Goal: Information Seeking & Learning: Learn about a topic

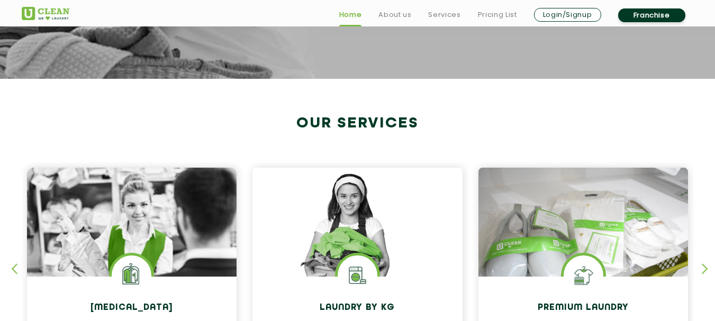
scroll to position [423, 0]
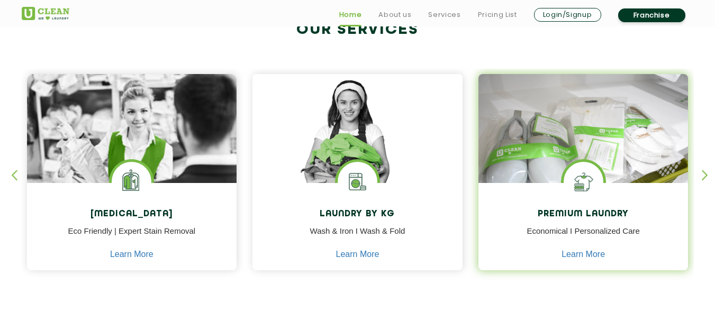
click at [525, 153] on img at bounding box center [584, 144] width 210 height 140
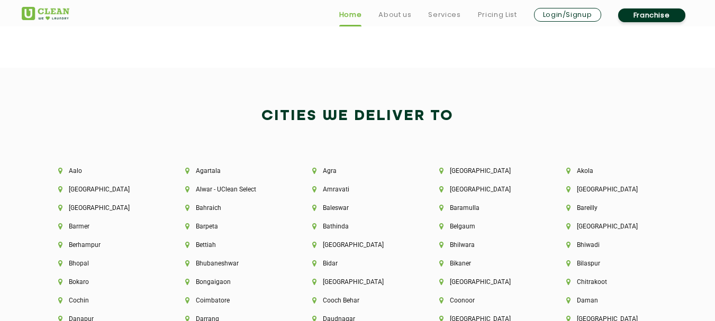
scroll to position [2382, 0]
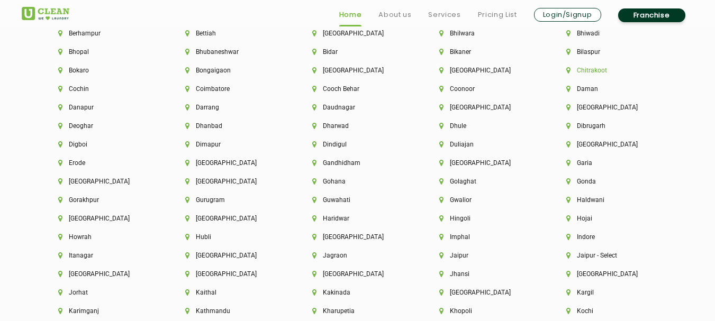
click at [590, 71] on li "Chitrakoot" at bounding box center [611, 70] width 91 height 7
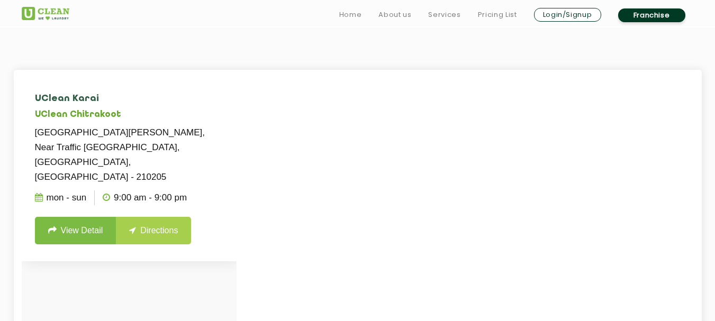
scroll to position [318, 0]
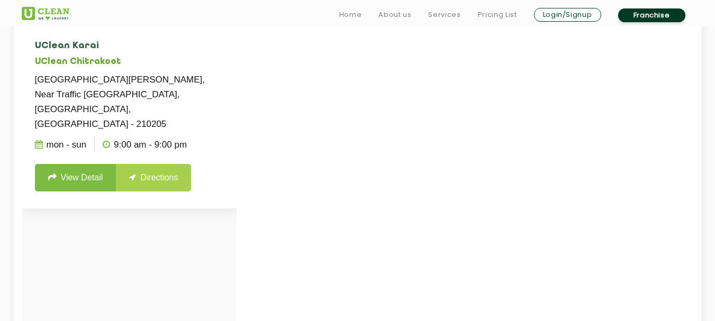
click at [40, 140] on icon at bounding box center [39, 144] width 8 height 8
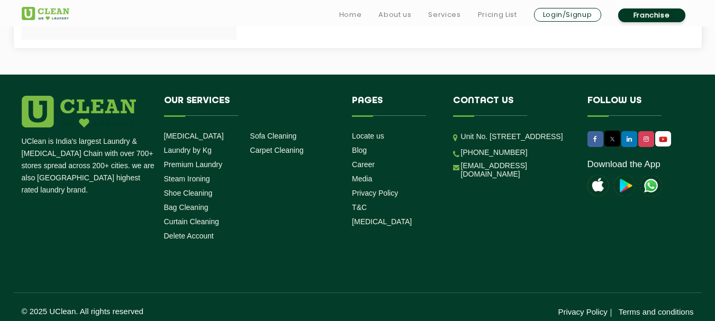
scroll to position [630, 0]
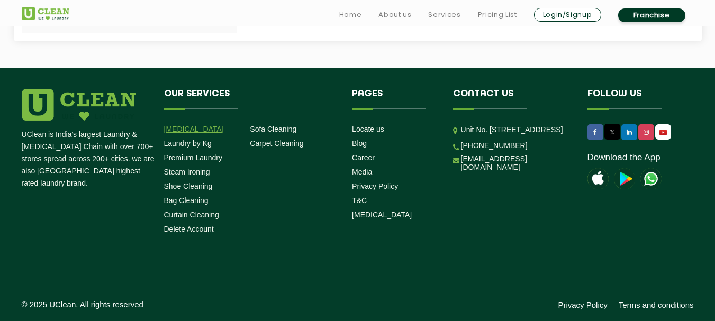
click at [188, 127] on link "[MEDICAL_DATA]" at bounding box center [194, 129] width 60 height 8
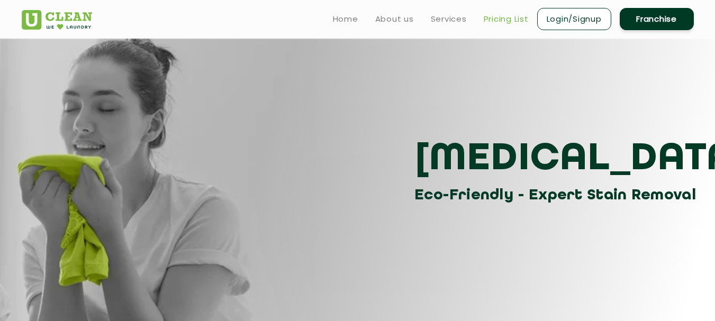
click at [506, 18] on link "Pricing List" at bounding box center [506, 19] width 45 height 13
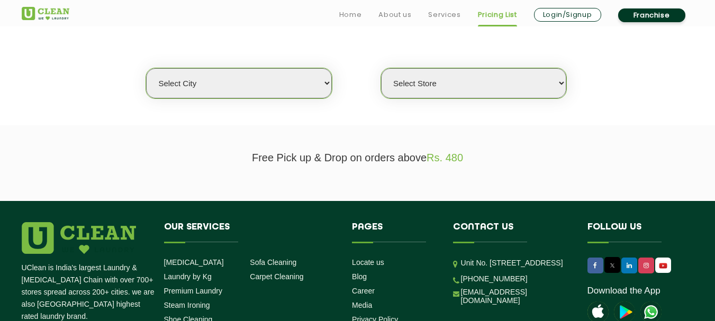
scroll to position [265, 0]
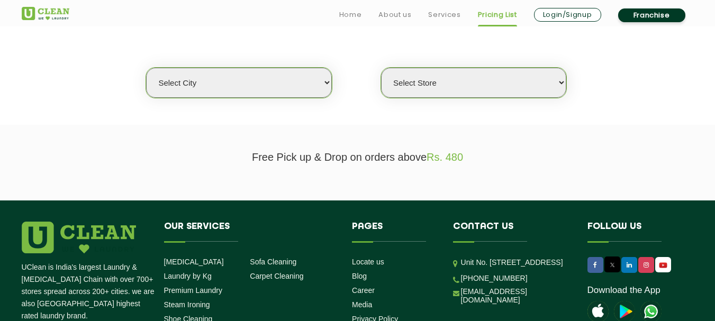
click at [265, 91] on select "Select city Aalo Agartala Agra Ahmedabad Akola Aligarh Alwar - UClean Select Am…" at bounding box center [238, 83] width 185 height 30
select select "117"
click at [146, 68] on select "Select city Aalo Agartala Agra Ahmedabad Akola Aligarh Alwar - UClean Select Am…" at bounding box center [238, 83] width 185 height 30
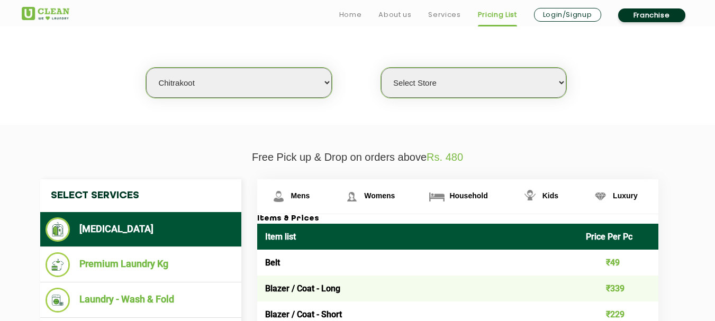
click at [436, 90] on select "Select Store UClean Karai" at bounding box center [473, 83] width 185 height 30
select select "347"
click at [381, 68] on select "Select Store UClean Karai" at bounding box center [473, 83] width 185 height 30
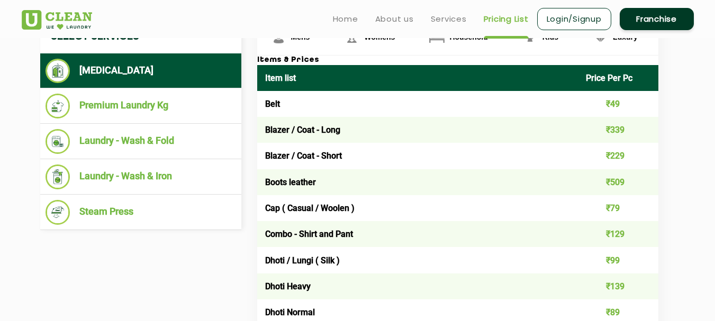
scroll to position [371, 0]
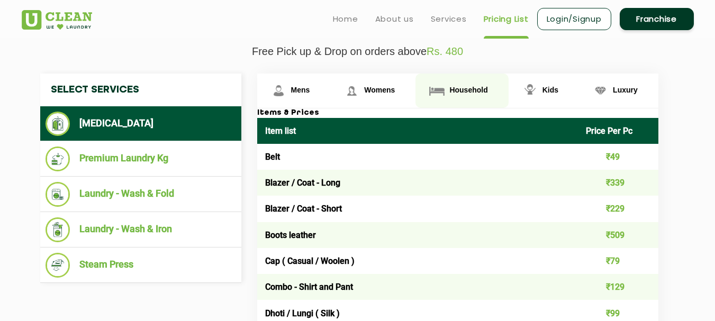
click at [456, 88] on span "Household" at bounding box center [468, 90] width 38 height 8
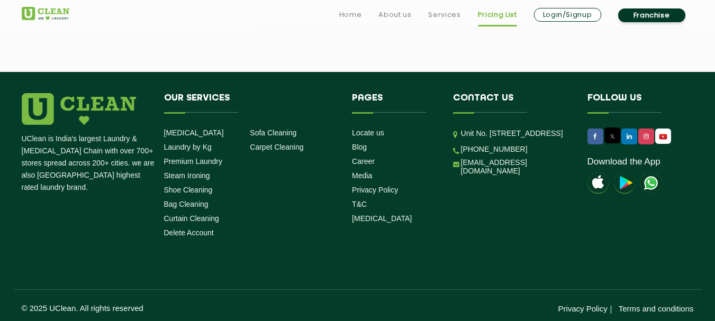
scroll to position [2127, 0]
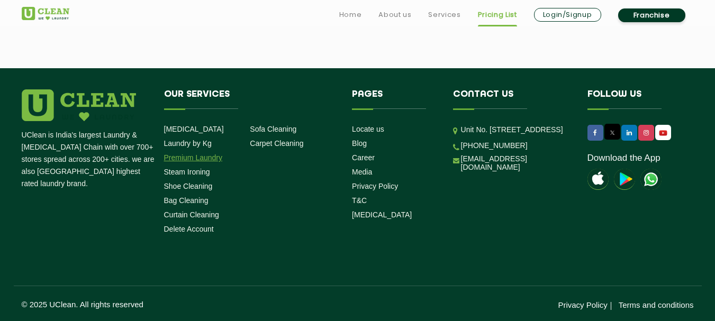
click at [204, 157] on link "Premium Laundry" at bounding box center [193, 158] width 59 height 8
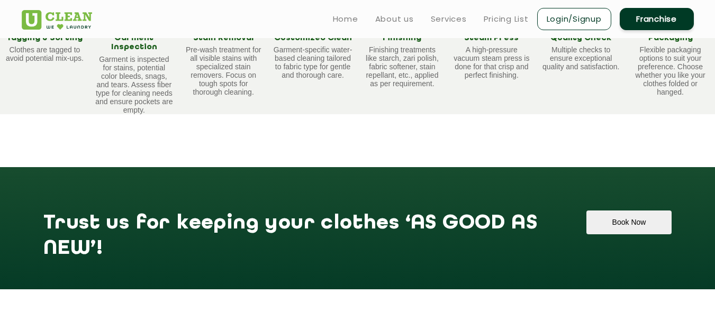
scroll to position [724, 0]
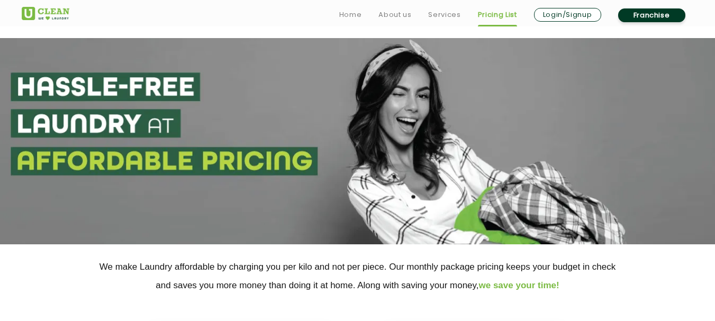
scroll to position [265, 0]
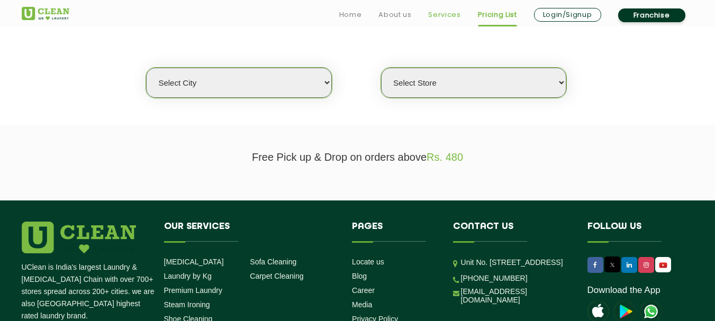
click at [438, 16] on link "Services" at bounding box center [444, 14] width 32 height 13
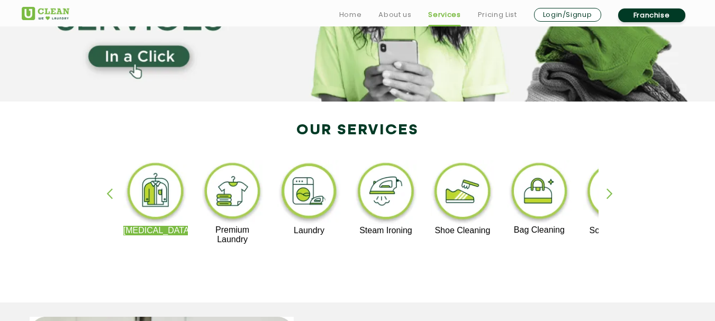
scroll to position [159, 0]
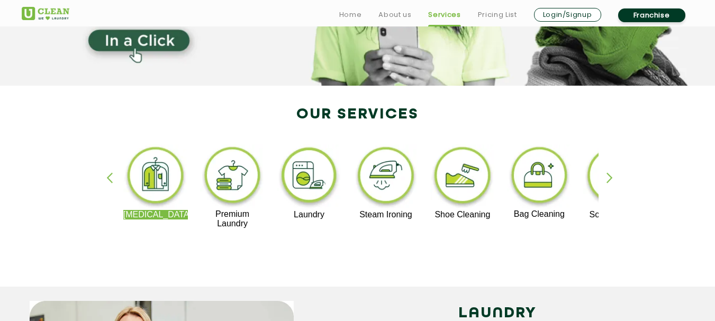
click at [615, 177] on div "button" at bounding box center [615, 187] width 16 height 29
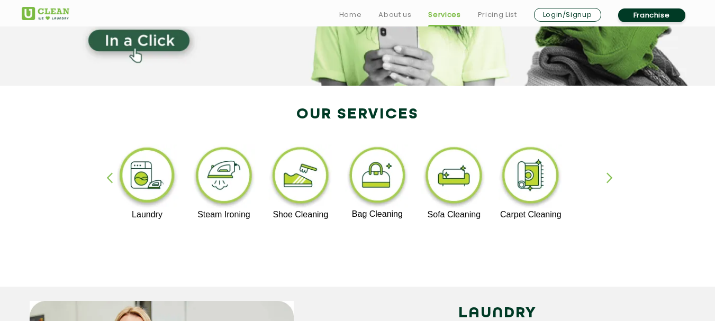
click at [107, 177] on div "button" at bounding box center [114, 187] width 16 height 29
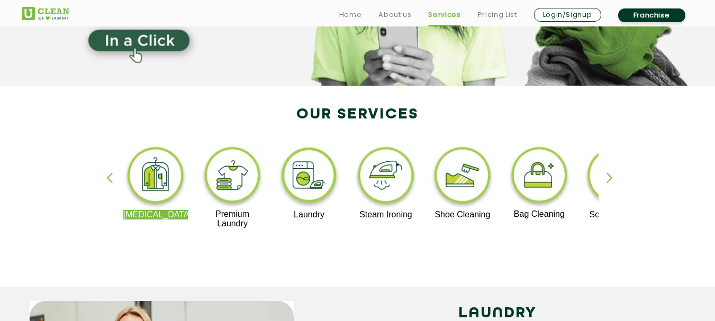
click at [231, 183] on img at bounding box center [232, 177] width 65 height 65
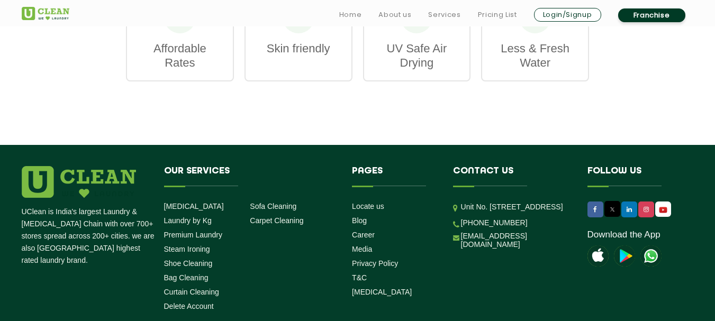
scroll to position [1482, 0]
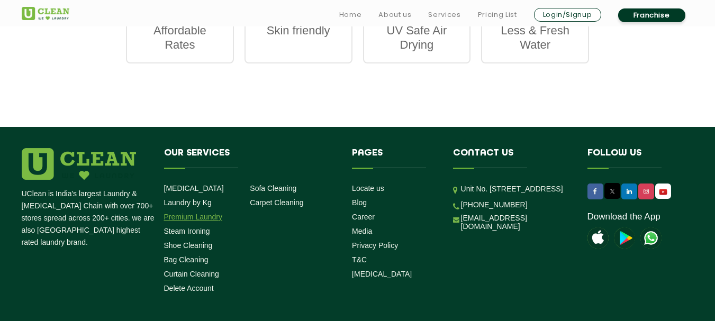
click at [194, 213] on link "Premium Laundry" at bounding box center [193, 217] width 59 height 8
click at [196, 213] on link "Premium Laundry" at bounding box center [193, 217] width 59 height 8
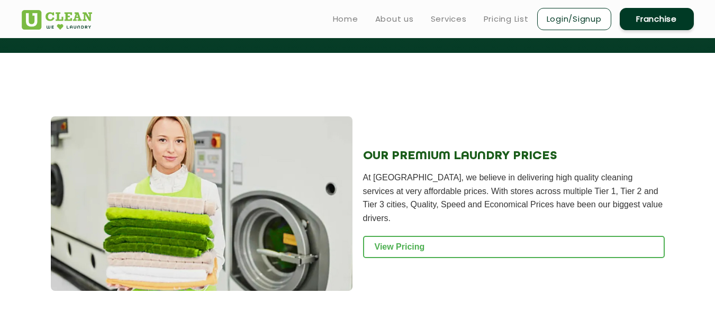
scroll to position [1059, 0]
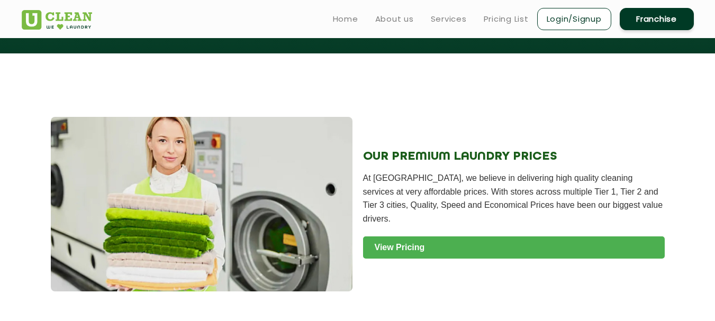
click at [405, 237] on link "View Pricing" at bounding box center [514, 248] width 302 height 22
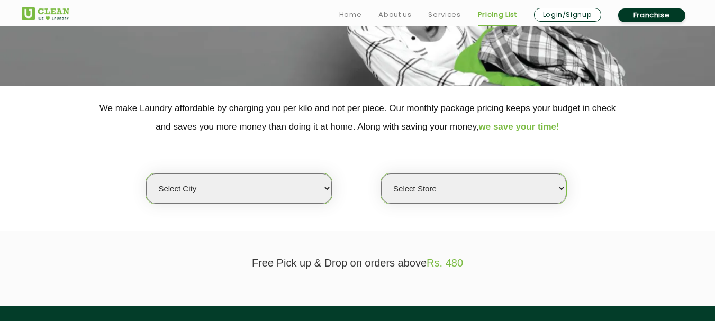
scroll to position [212, 0]
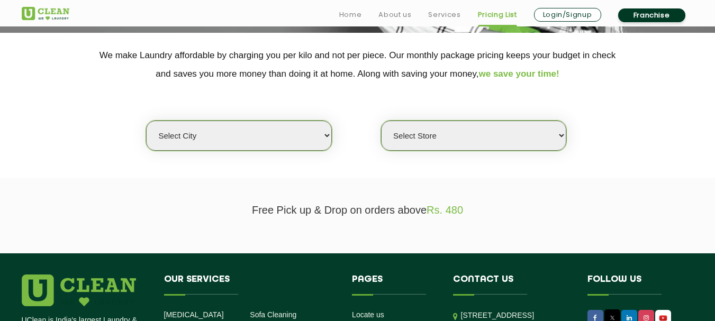
click at [269, 142] on select "Select city [GEOGRAPHIC_DATA] [GEOGRAPHIC_DATA] [GEOGRAPHIC_DATA] [GEOGRAPHIC_D…" at bounding box center [238, 136] width 185 height 30
select select "117"
click at [146, 121] on select "Select city [GEOGRAPHIC_DATA] [GEOGRAPHIC_DATA] [GEOGRAPHIC_DATA] [GEOGRAPHIC_D…" at bounding box center [238, 136] width 185 height 30
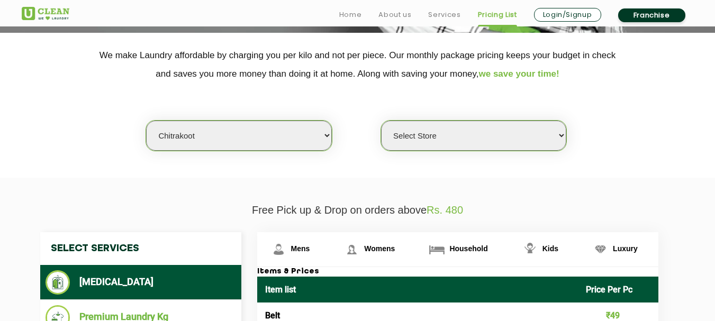
click at [396, 126] on select "Select Store UClean Karai" at bounding box center [473, 136] width 185 height 30
select select "347"
click at [381, 121] on select "Select Store UClean Karai" at bounding box center [473, 136] width 185 height 30
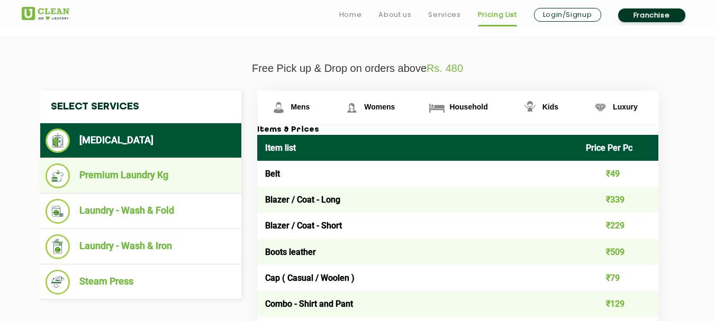
scroll to position [371, 0]
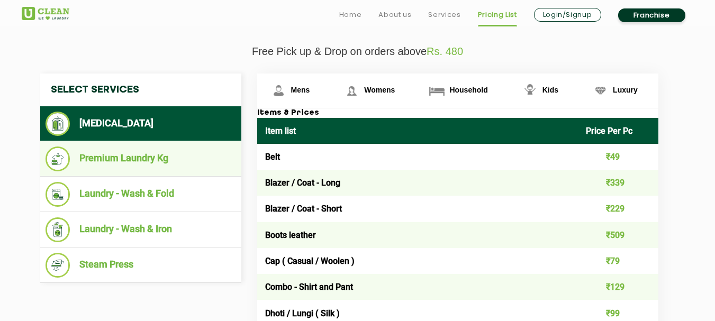
click at [116, 161] on li "Premium Laundry Kg" at bounding box center [141, 159] width 191 height 25
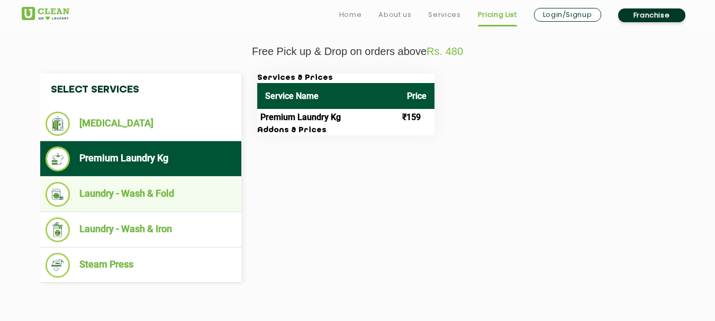
click at [145, 196] on li "Laundry - Wash & Fold" at bounding box center [141, 194] width 191 height 25
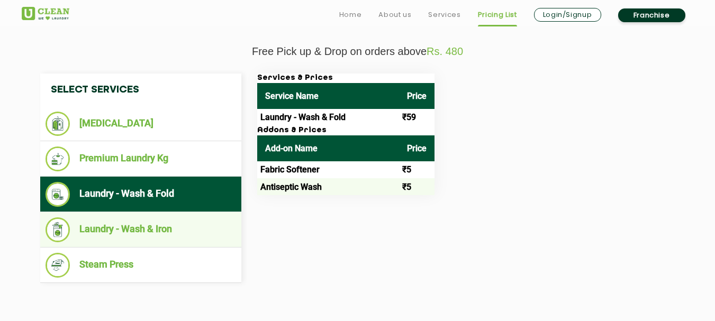
scroll to position [423, 0]
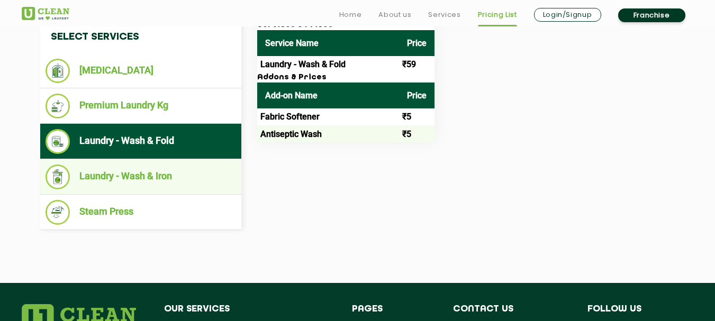
click at [127, 182] on li "Laundry - Wash & Iron" at bounding box center [141, 177] width 191 height 25
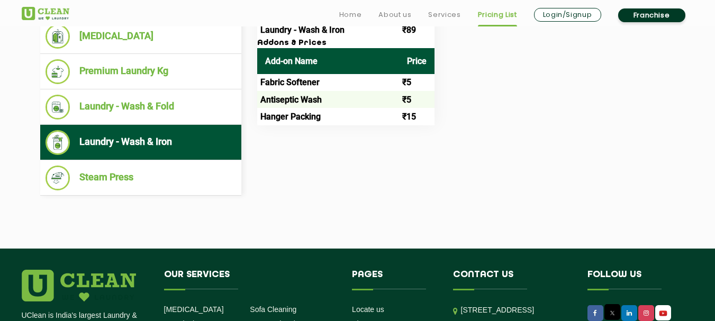
scroll to position [476, 0]
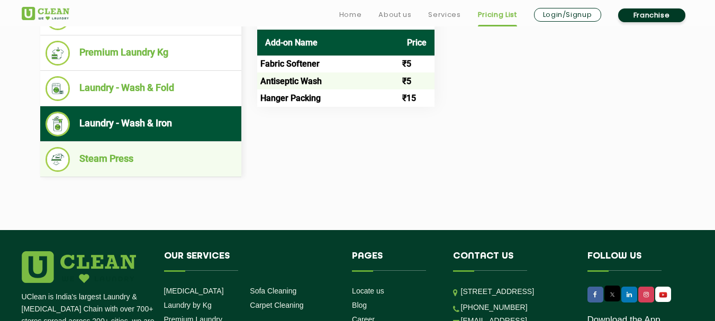
click at [116, 161] on li "Steam Press" at bounding box center [141, 159] width 191 height 25
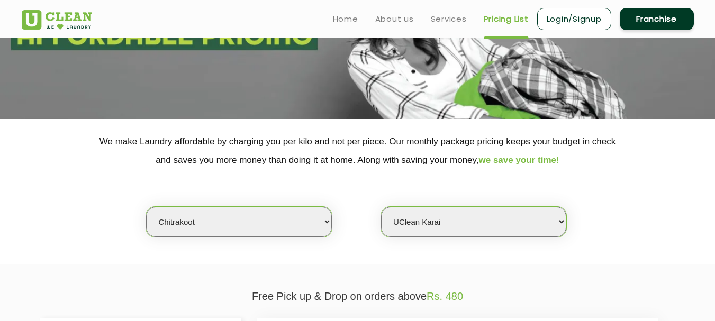
scroll to position [86, 0]
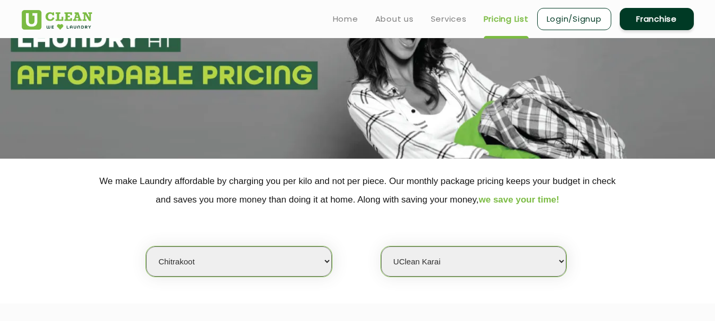
click at [223, 254] on select "Select city Aalo Agartala Agra Ahmedabad Akola Aligarh Alwar - UClean Select Am…" at bounding box center [238, 262] width 185 height 30
select select "3"
click at [146, 247] on select "Select city Aalo Agartala Agra Ahmedabad Akola Aligarh Alwar - UClean Select Am…" at bounding box center [238, 262] width 185 height 30
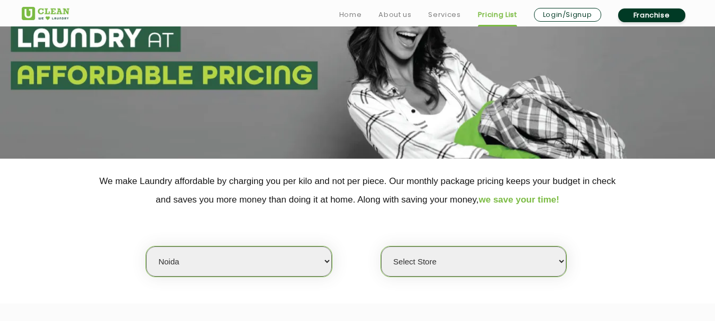
scroll to position [139, 0]
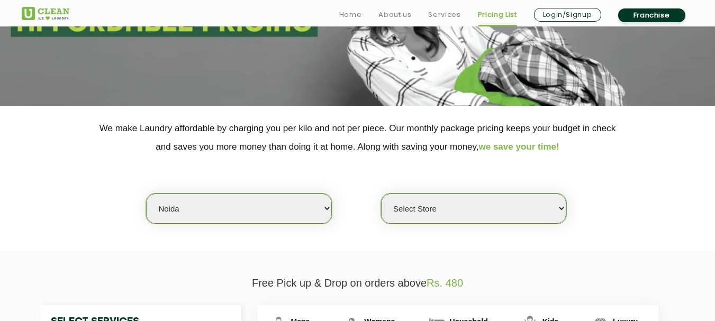
click at [449, 206] on select "Select Store UClean Sector 122 Noida UClean Pari Chowk UClean Techzone Greater …" at bounding box center [473, 209] width 185 height 30
select select "519"
click at [381, 194] on select "Select Store UClean Sector 122 Noida UClean Pari Chowk UClean Techzone Greater …" at bounding box center [473, 209] width 185 height 30
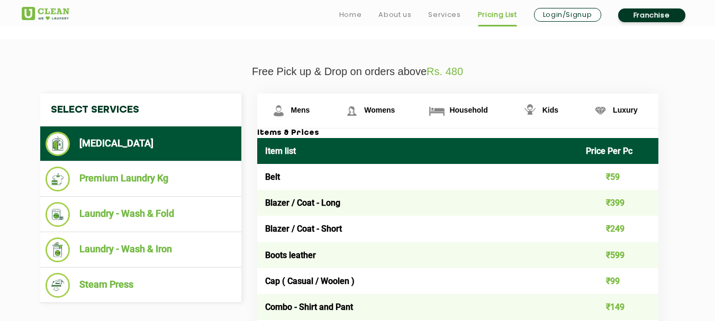
scroll to position [403, 0]
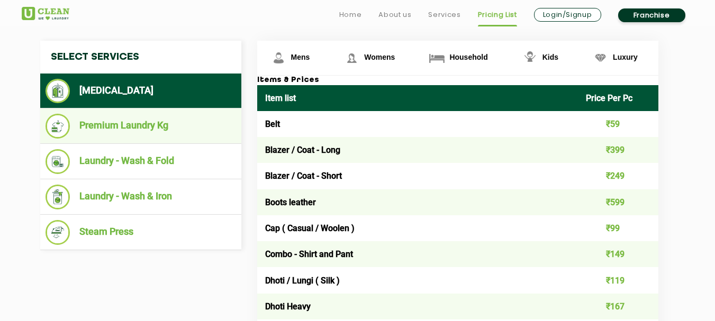
click at [130, 127] on li "Premium Laundry Kg" at bounding box center [141, 126] width 191 height 25
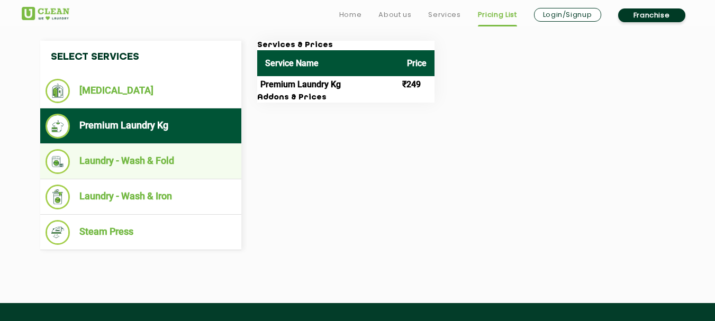
click at [117, 155] on li "Laundry - Wash & Fold" at bounding box center [141, 161] width 191 height 25
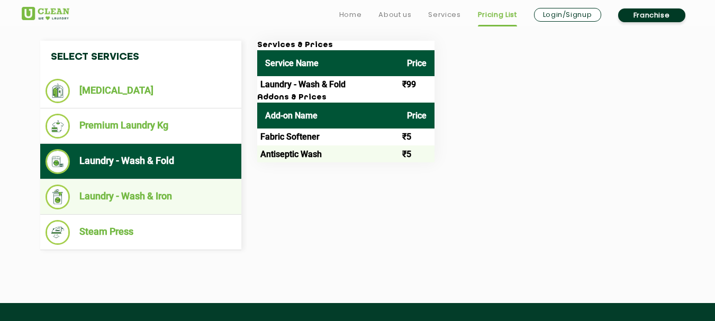
click at [119, 192] on li "Laundry - Wash & Iron" at bounding box center [141, 197] width 191 height 25
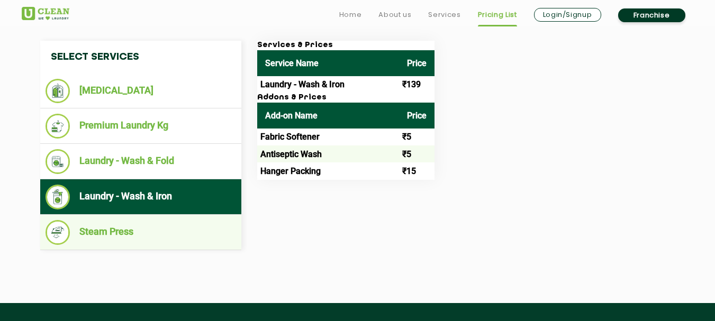
click at [112, 227] on li "Steam Press" at bounding box center [141, 232] width 191 height 25
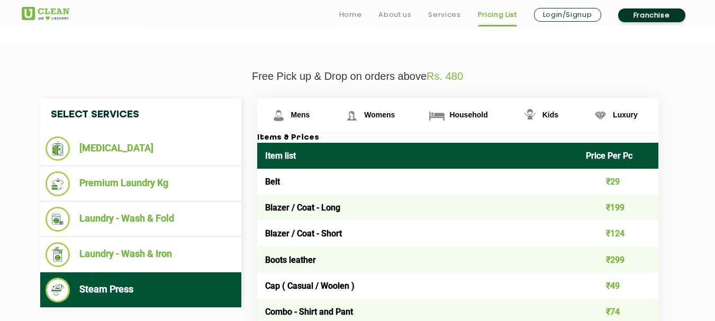
scroll to position [350, 0]
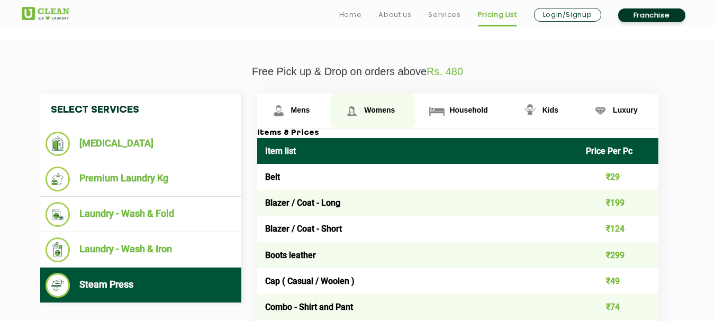
click at [375, 109] on span "Womens" at bounding box center [379, 110] width 31 height 8
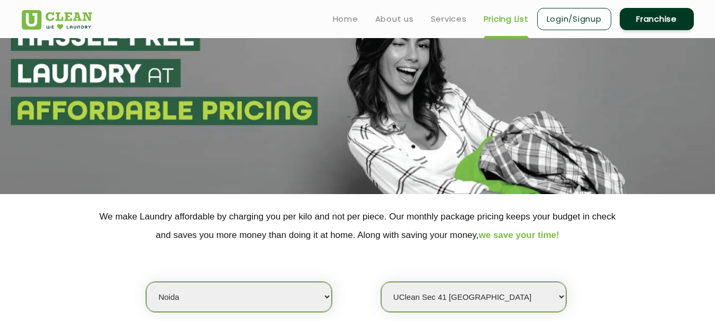
scroll to position [0, 0]
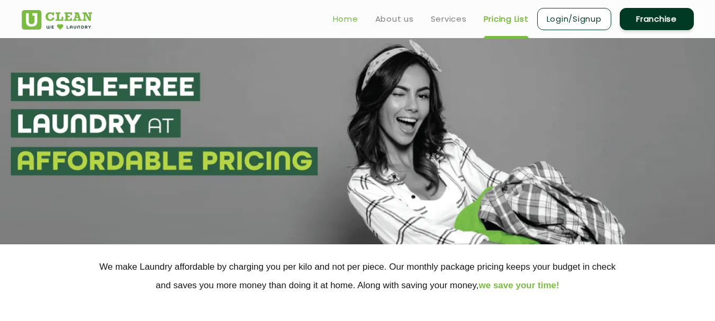
click at [334, 22] on link "Home" at bounding box center [345, 19] width 25 height 13
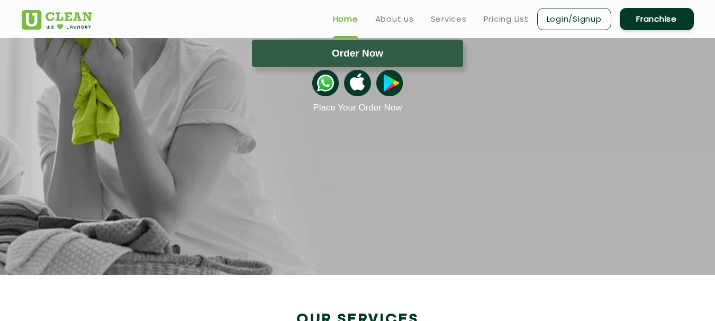
scroll to position [106, 0]
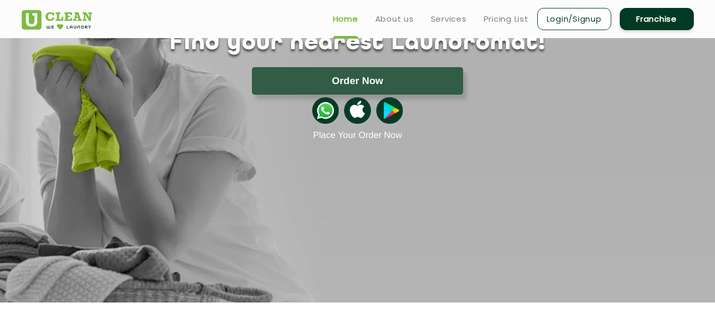
click at [585, 31] on li "Login/Signup" at bounding box center [574, 18] width 74 height 25
click at [573, 23] on link "Login/Signup" at bounding box center [574, 19] width 74 height 22
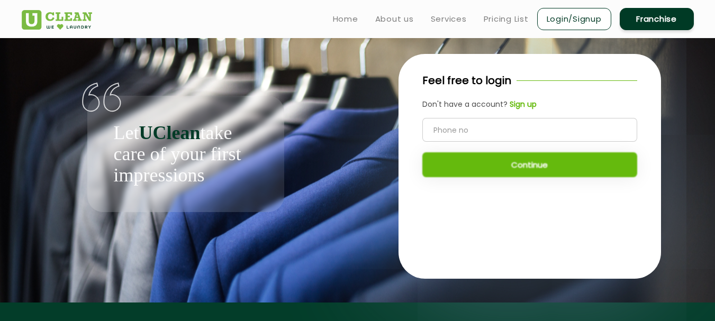
click at [334, 88] on div "Let UClean take care of your first impressions" at bounding box center [186, 125] width 328 height 174
click at [352, 20] on link "Home" at bounding box center [345, 19] width 25 height 13
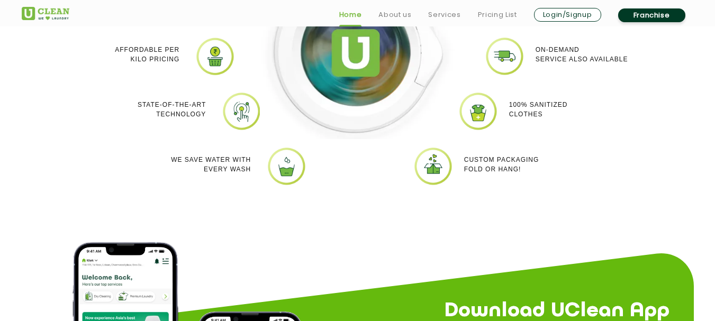
scroll to position [1059, 0]
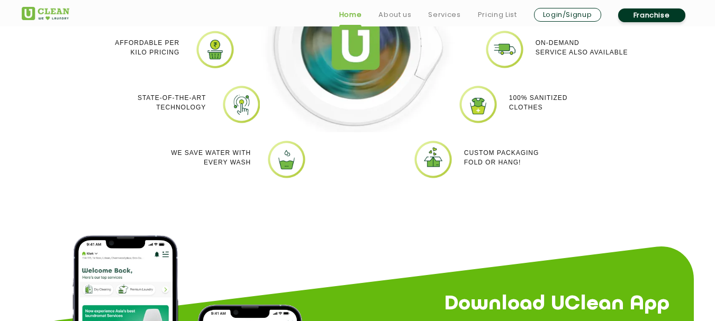
click at [439, 159] on img at bounding box center [433, 160] width 40 height 40
click at [480, 151] on p "Custom packaging Fold or Hang!" at bounding box center [501, 157] width 75 height 19
click at [450, 155] on img at bounding box center [433, 160] width 40 height 40
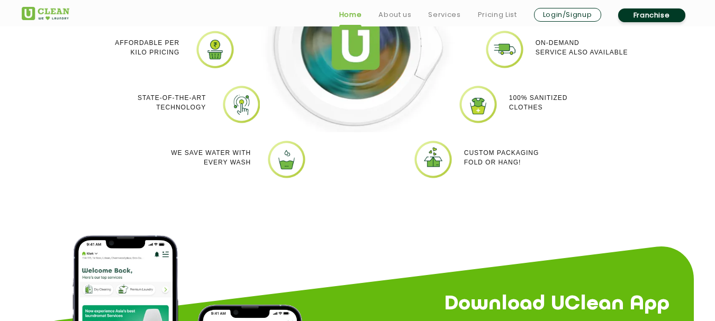
click at [489, 152] on p "Custom packaging Fold or Hang!" at bounding box center [501, 157] width 75 height 19
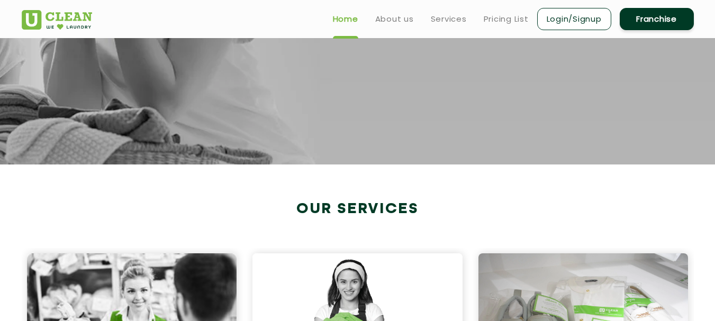
scroll to position [106, 0]
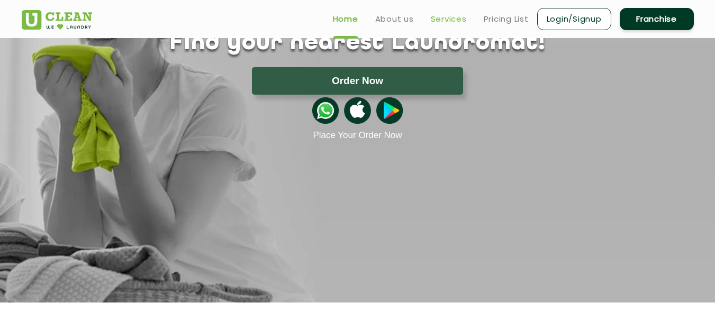
click at [450, 16] on link "Services" at bounding box center [449, 19] width 36 height 13
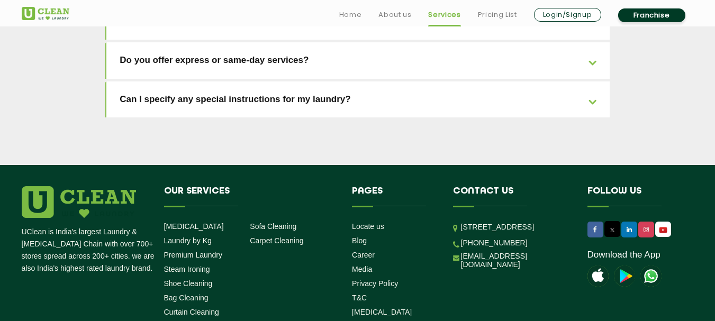
scroll to position [2470, 0]
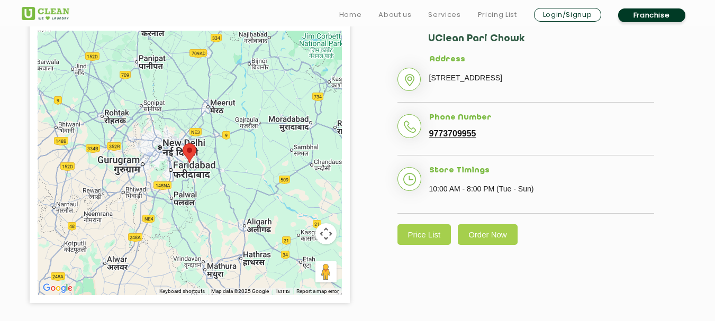
scroll to position [318, 0]
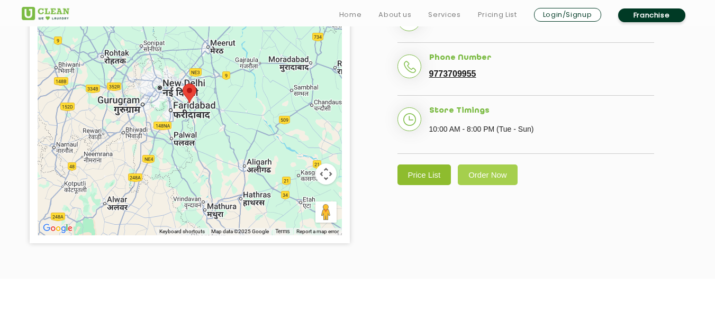
click at [419, 175] on link "Price List" at bounding box center [425, 175] width 54 height 21
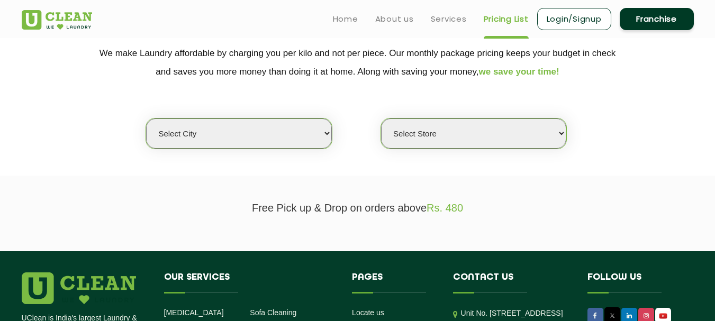
scroll to position [212, 0]
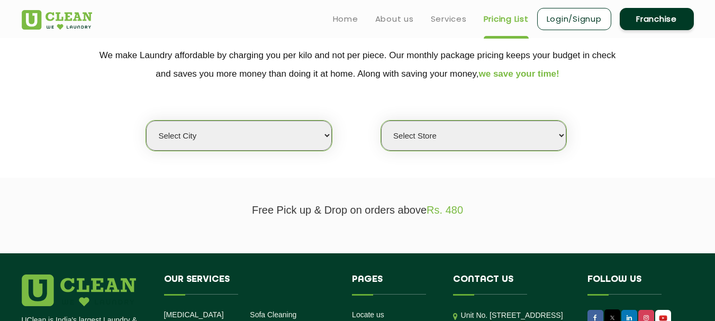
click at [275, 139] on select "Select city [GEOGRAPHIC_DATA] [GEOGRAPHIC_DATA] [GEOGRAPHIC_DATA] [GEOGRAPHIC_D…" at bounding box center [238, 136] width 185 height 30
select select "102"
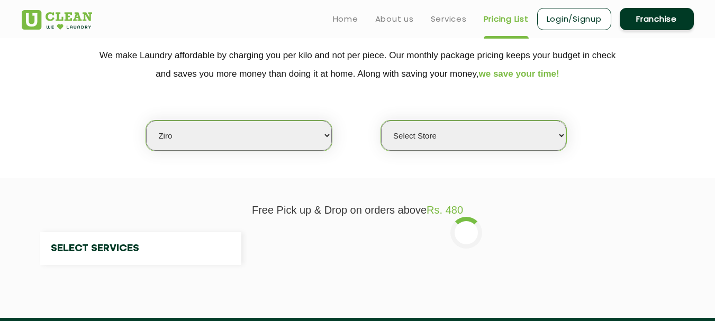
click at [364, 101] on div "Select city [GEOGRAPHIC_DATA] [GEOGRAPHIC_DATA] [GEOGRAPHIC_DATA] [GEOGRAPHIC_D…" at bounding box center [358, 117] width 688 height 68
select select "0"
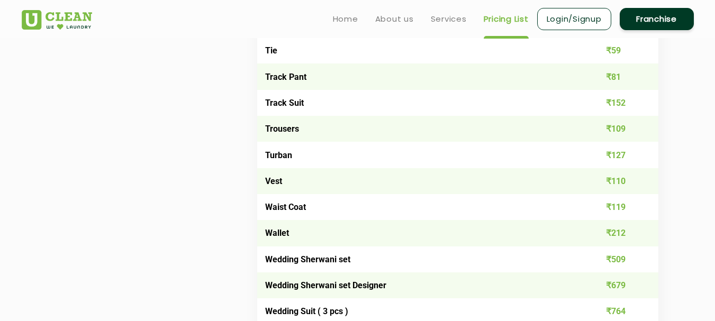
scroll to position [1727, 0]
